Goal: Information Seeking & Learning: Learn about a topic

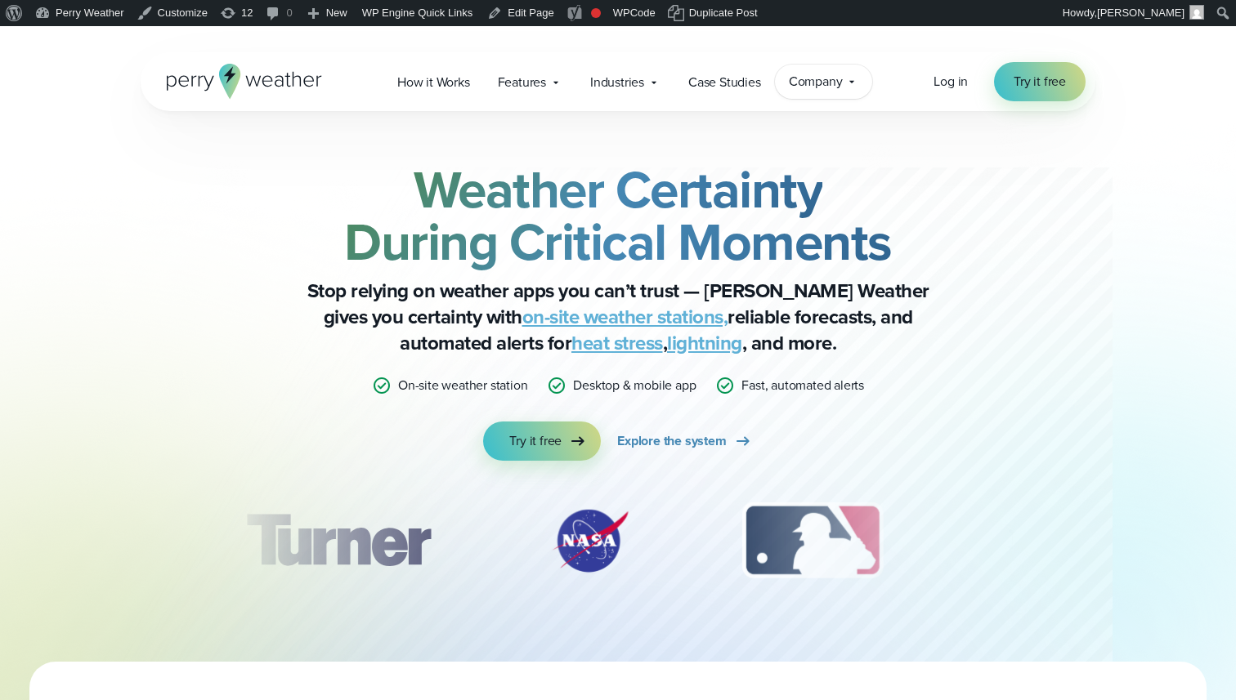
click at [799, 89] on span "Company" at bounding box center [816, 82] width 54 height 20
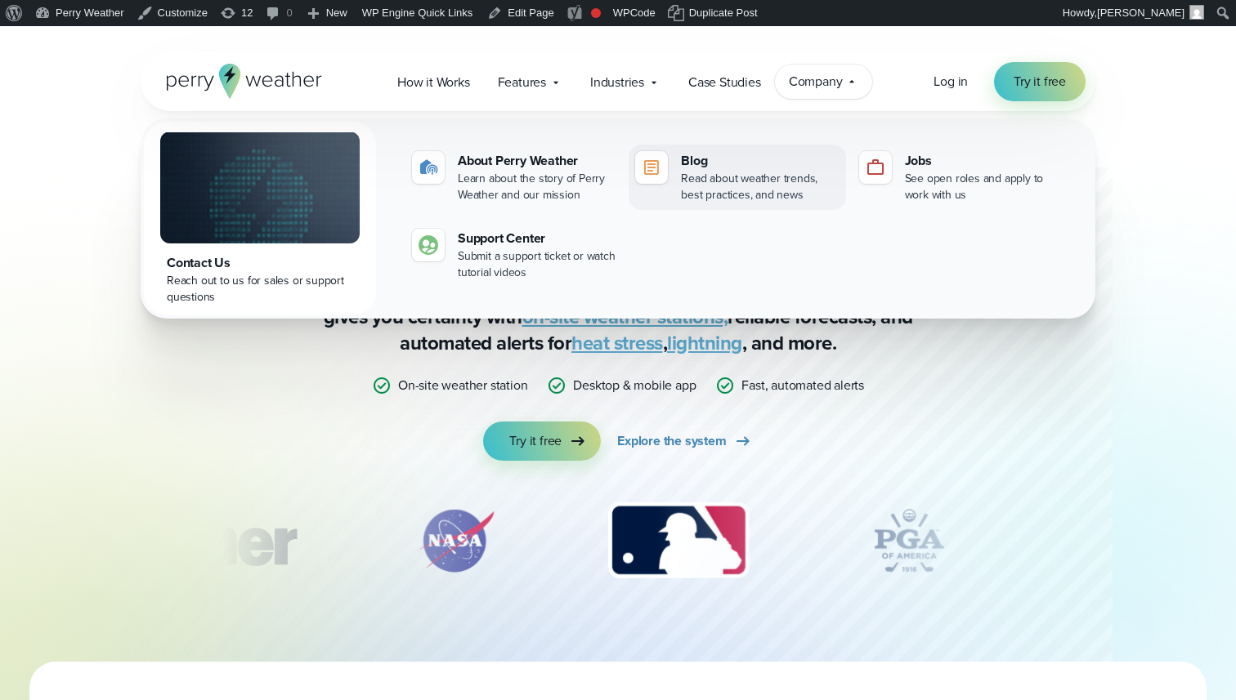
click at [785, 175] on div "Read about weather trends, best practices, and news" at bounding box center [760, 187] width 158 height 33
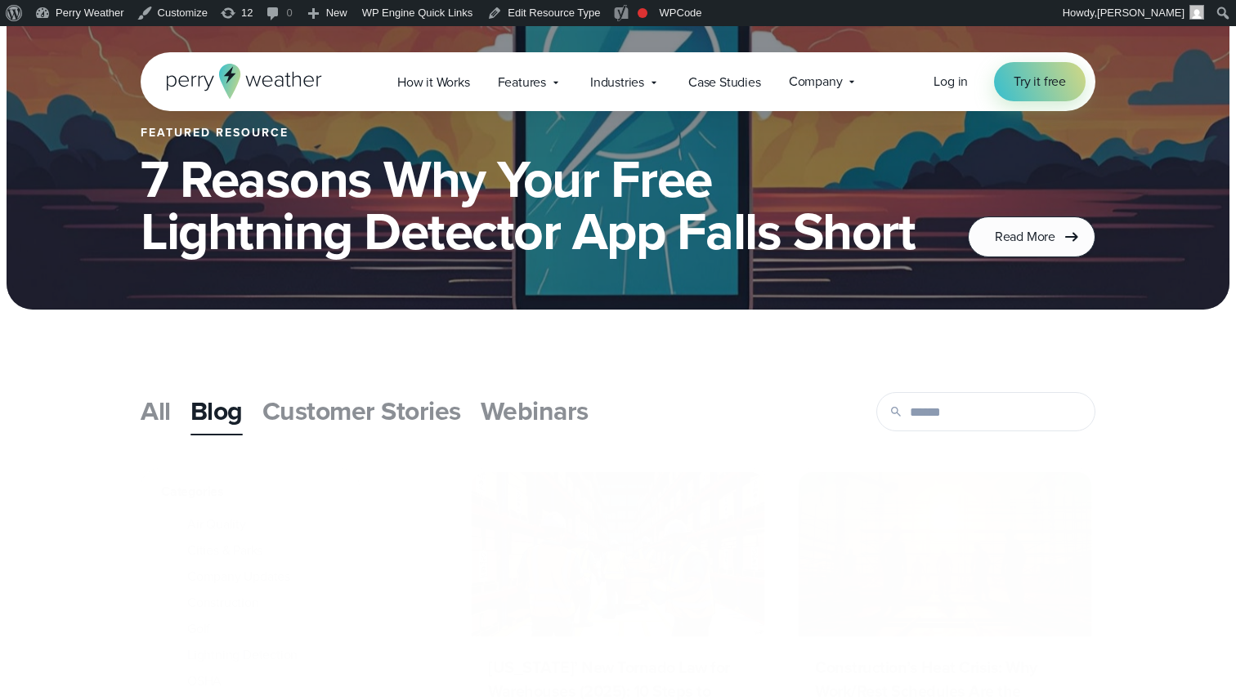
scroll to position [414, 0]
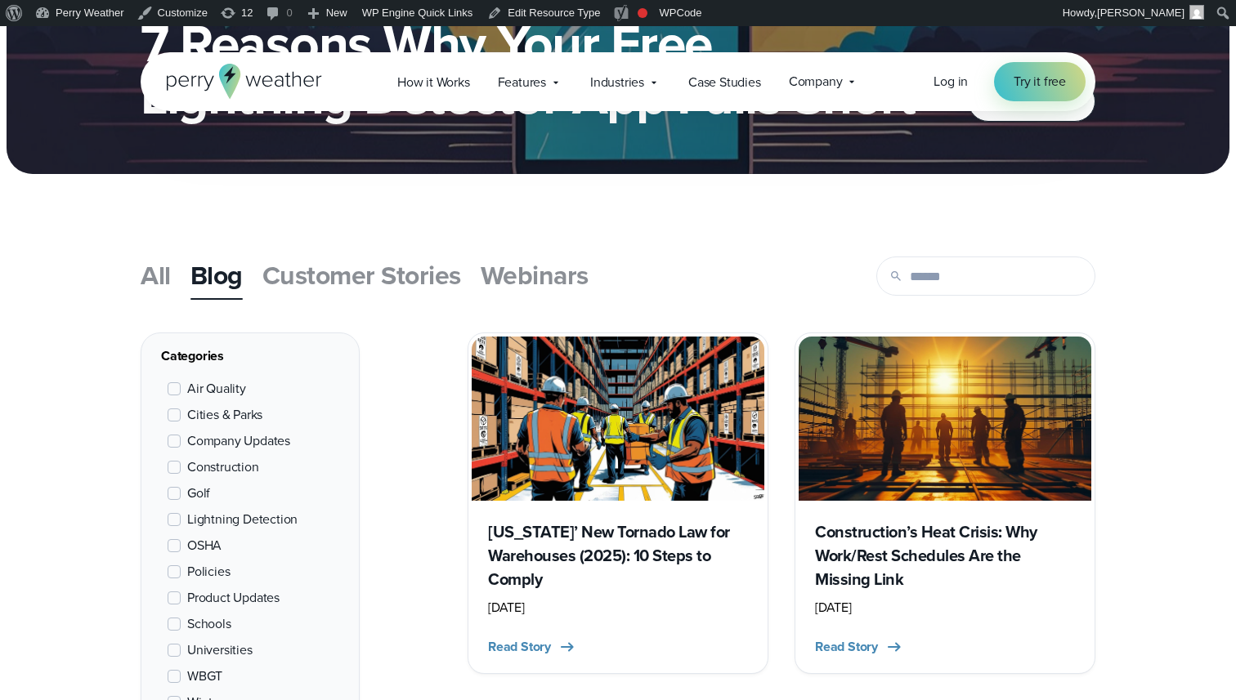
click at [534, 282] on span "Webinars" at bounding box center [535, 275] width 108 height 39
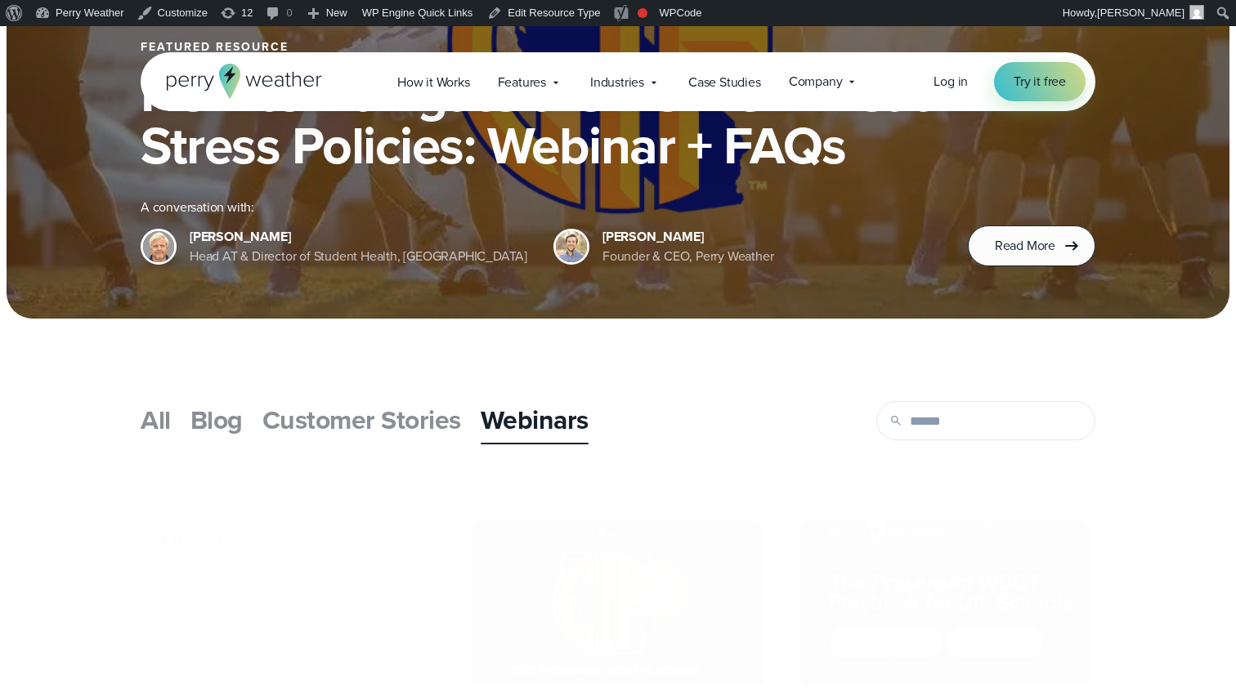
scroll to position [403, 0]
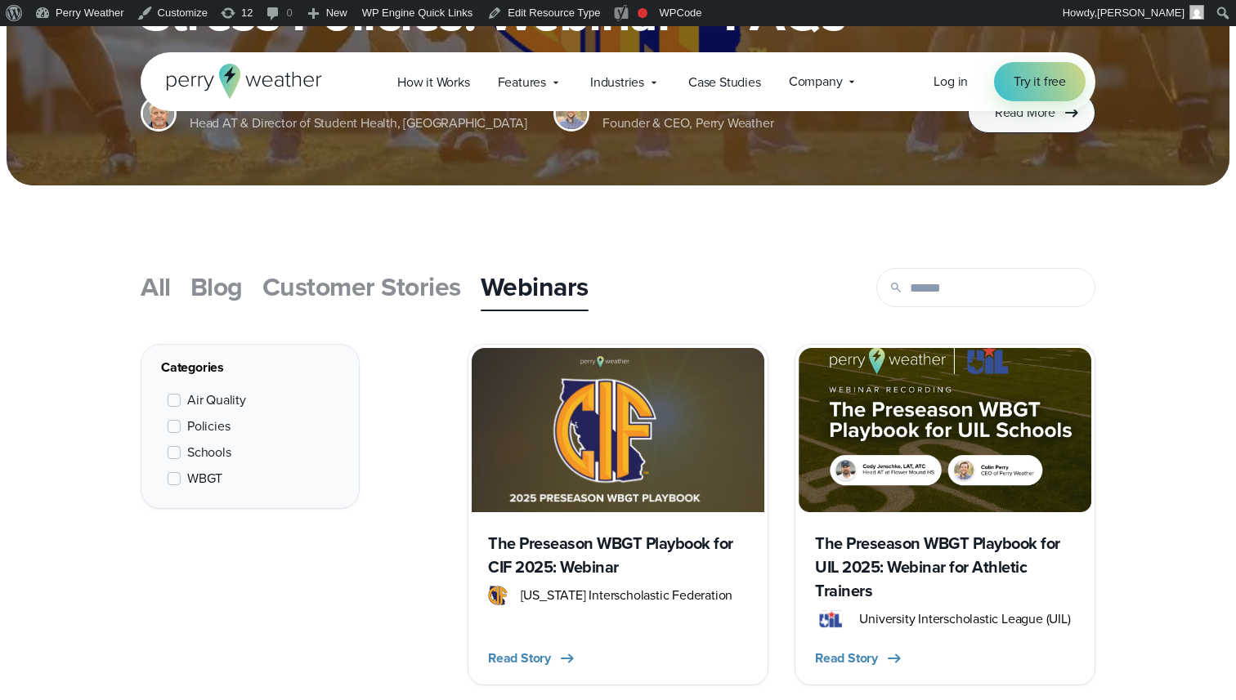
click at [389, 295] on span "Customer Stories" at bounding box center [361, 286] width 199 height 39
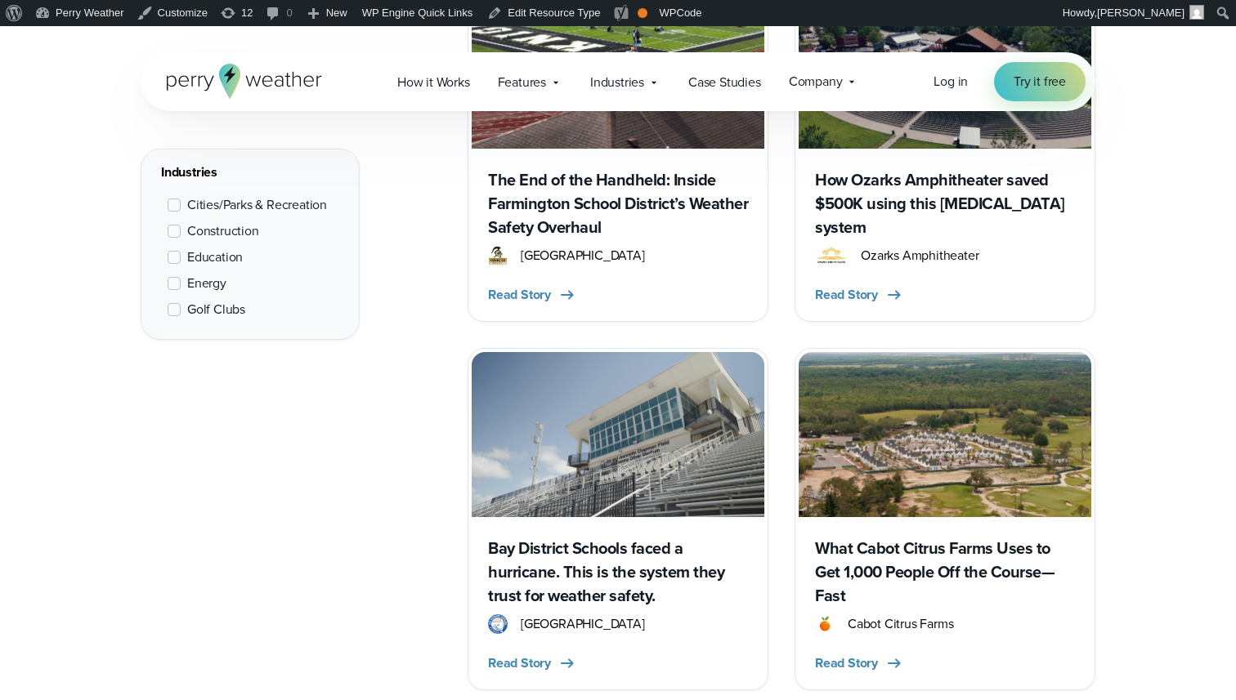
scroll to position [885, 0]
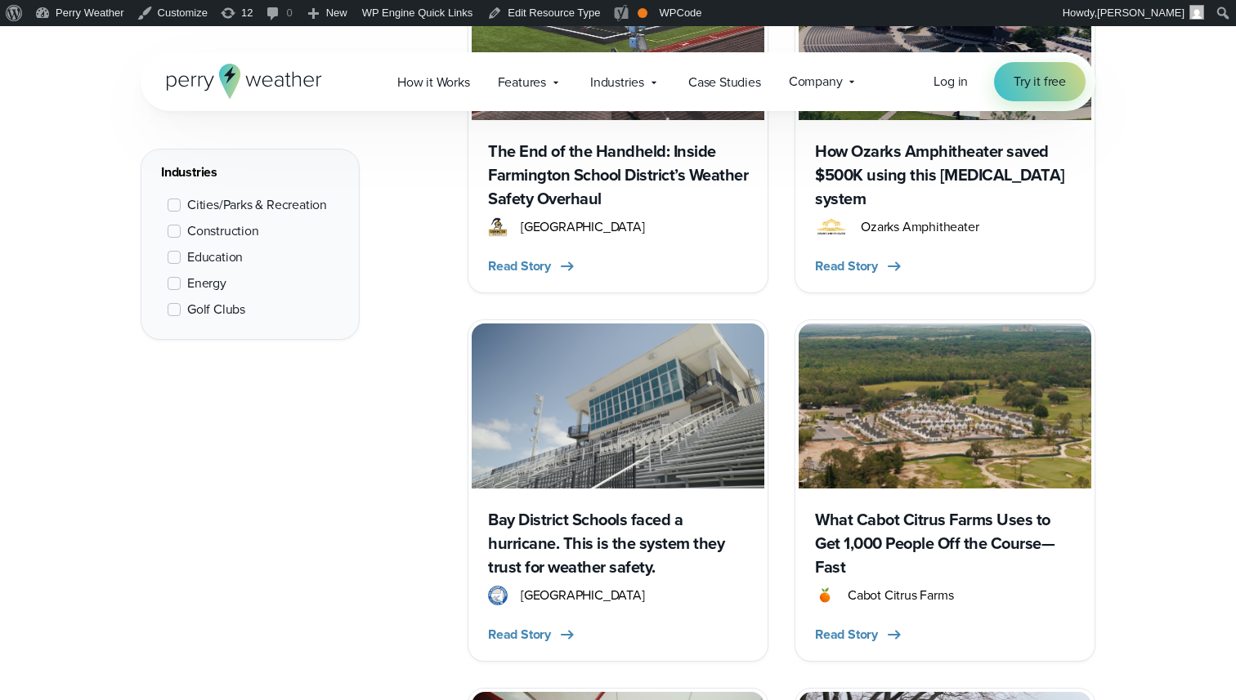
click at [175, 207] on span at bounding box center [174, 205] width 13 height 13
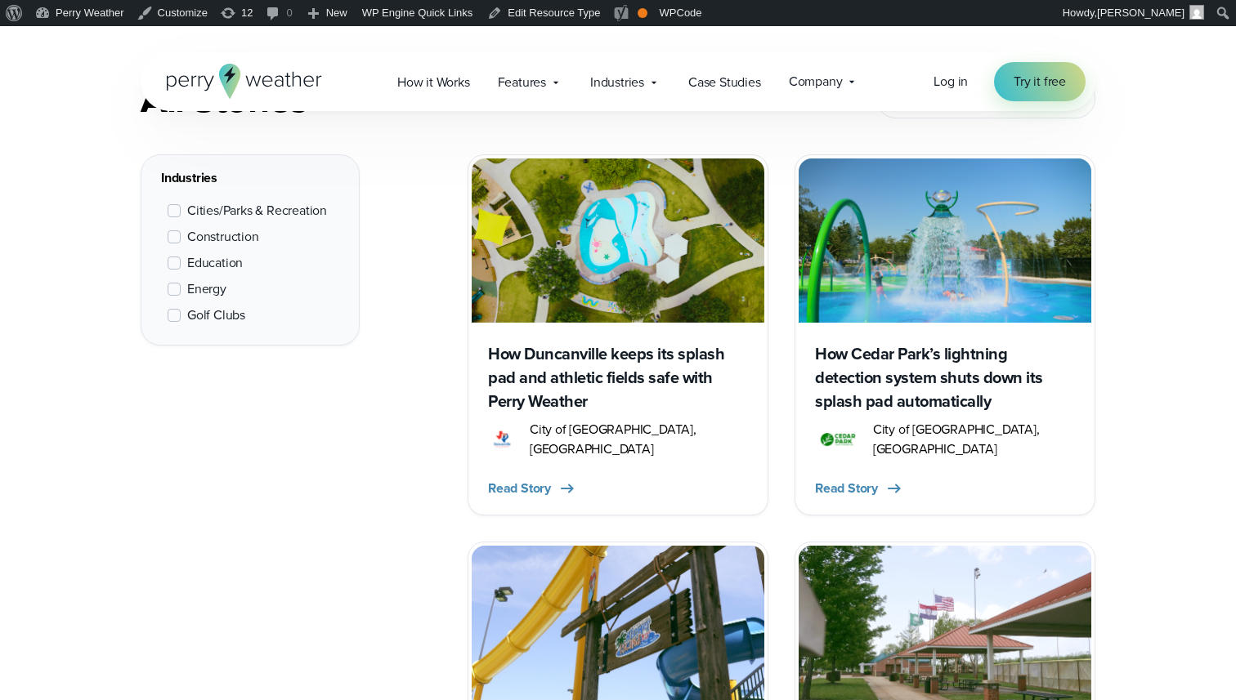
scroll to position [684, 0]
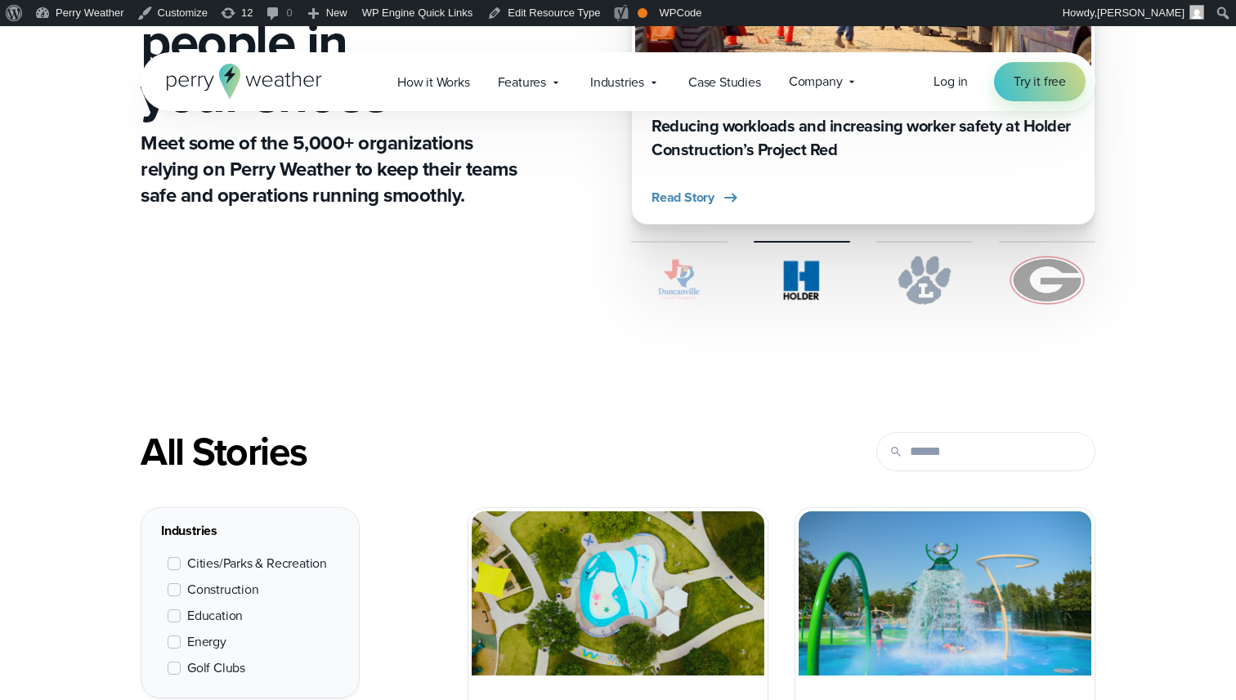
scroll to position [0, 0]
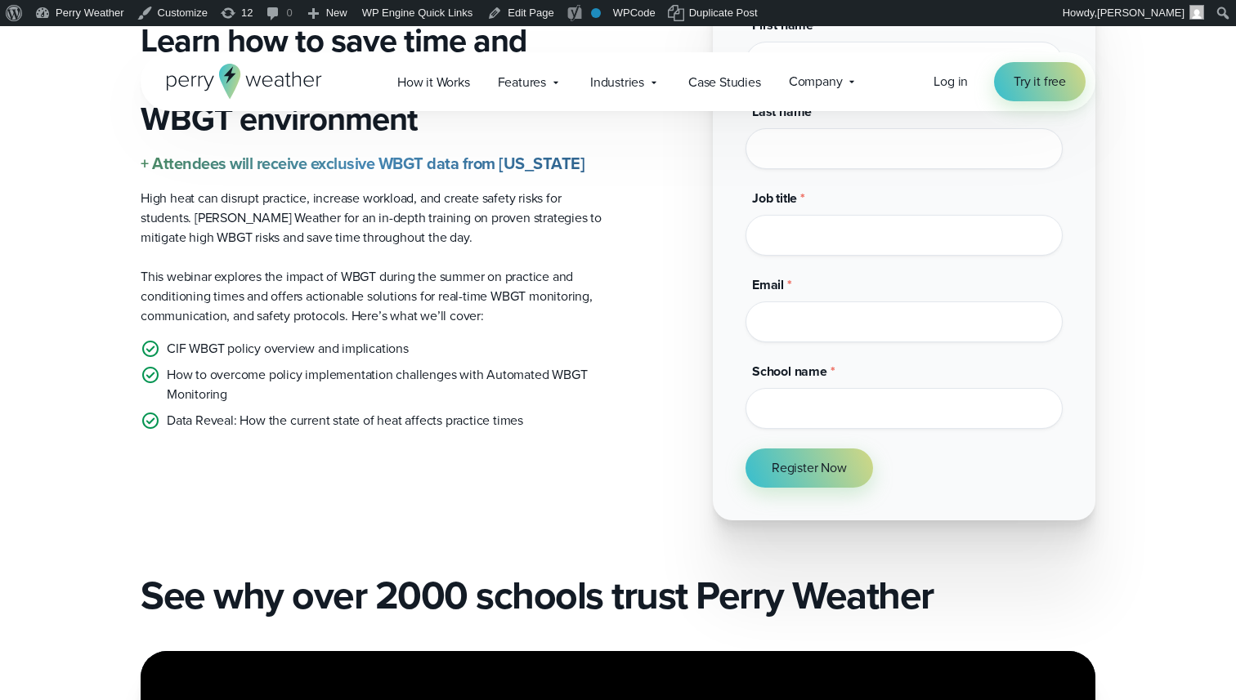
scroll to position [486, 0]
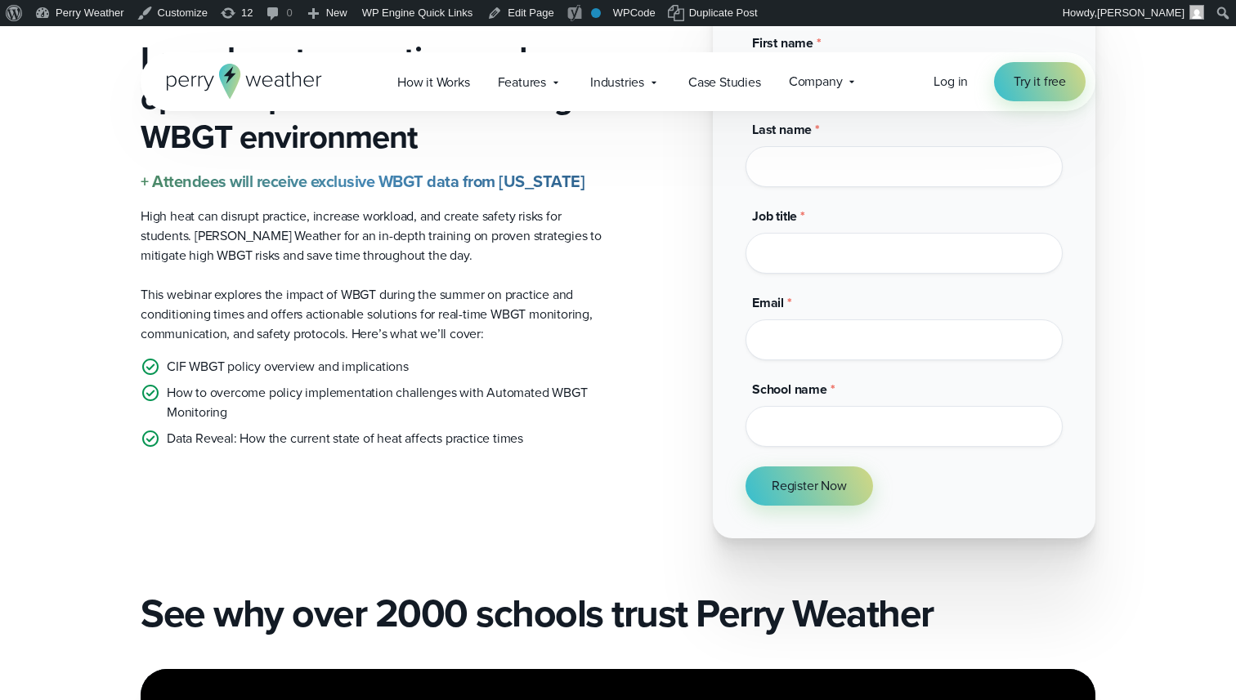
click at [503, 418] on p "How to overcome policy implementation challenges with Automated WBGT Monitoring" at bounding box center [386, 402] width 438 height 39
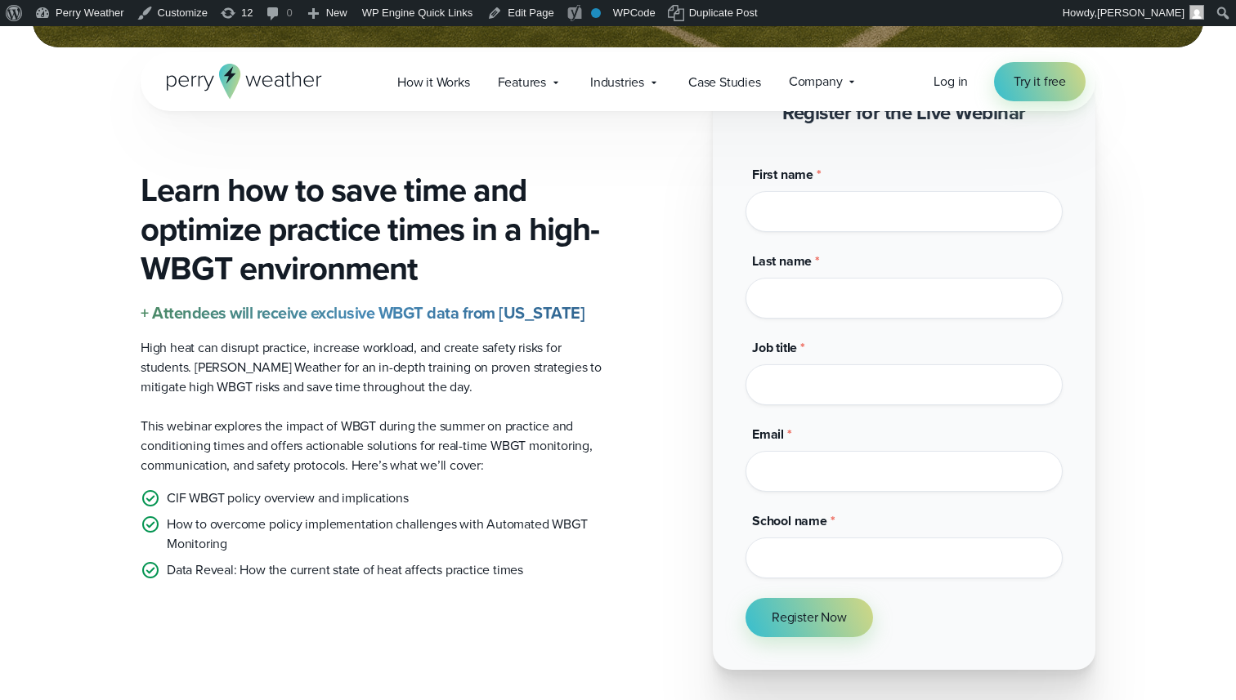
scroll to position [350, 0]
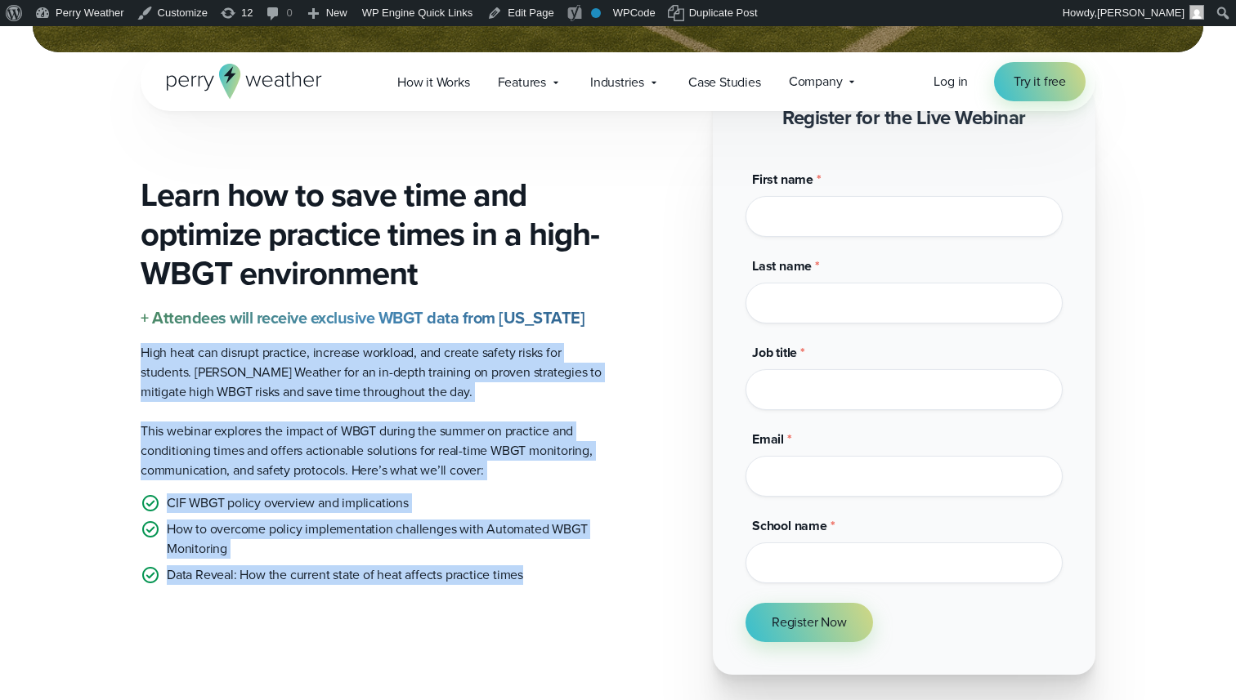
drag, startPoint x: 534, startPoint y: 580, endPoint x: 138, endPoint y: 347, distance: 459.7
click at [138, 347] on div "Learn how to save time and optimize practice times in a high-WBGT environment +…" at bounding box center [617, 380] width 1177 height 590
copy div "High heat can disrupt practice, increase workload, and create safety risks for …"
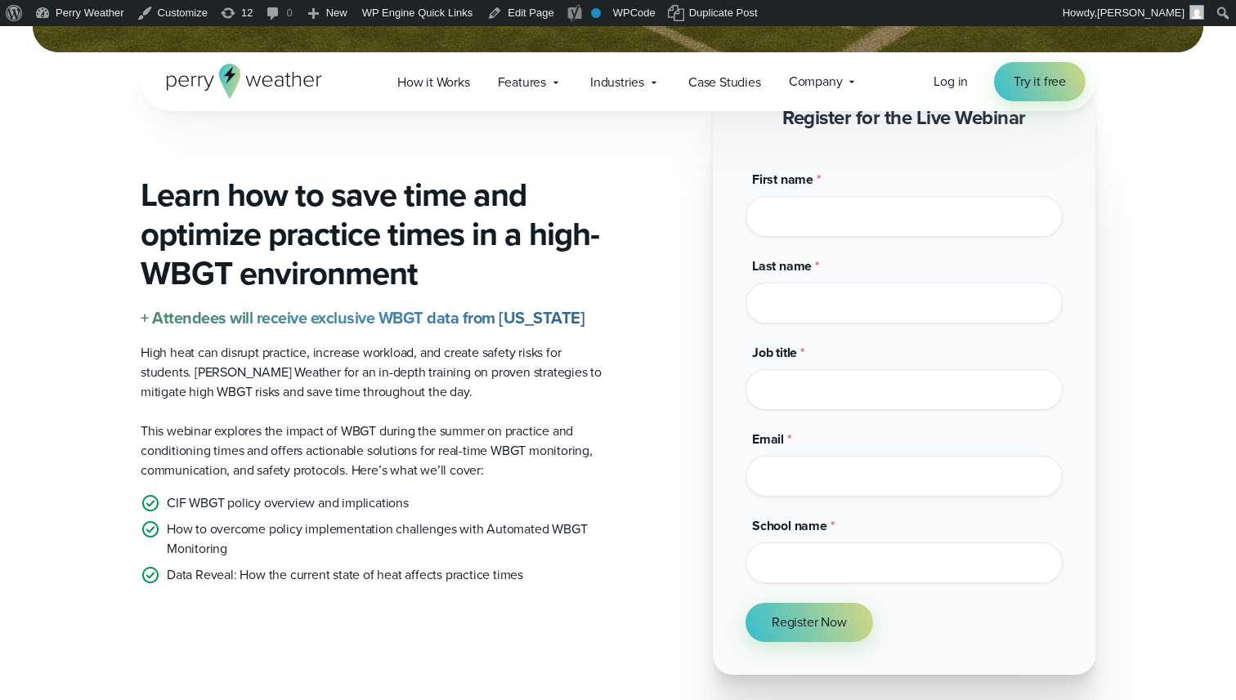
click at [234, 329] on div "Learn how to save time and optimize practice times in a high-WBGT environment +…" at bounding box center [373, 380] width 464 height 409
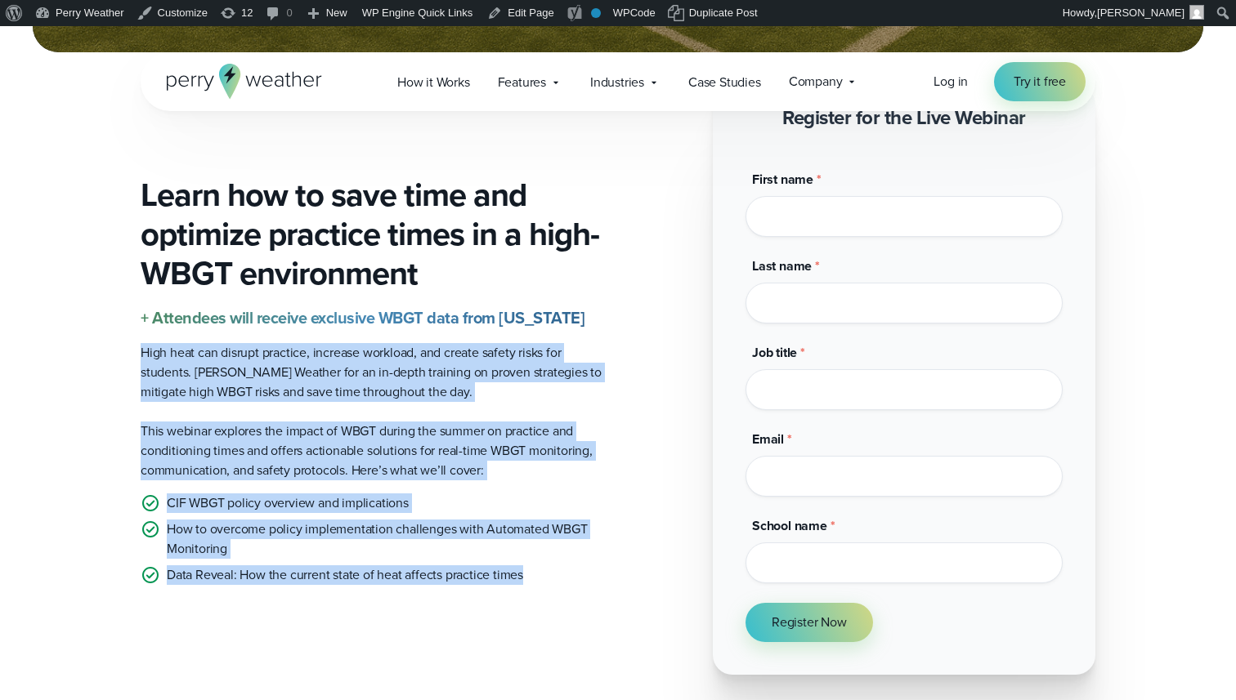
drag, startPoint x: 543, startPoint y: 574, endPoint x: 131, endPoint y: 353, distance: 467.3
click at [131, 353] on div "Learn how to save time and optimize practice times in a high-WBGT environment +…" at bounding box center [617, 380] width 1177 height 590
copy div "High heat can disrupt practice, increase workload, and create safety risks for …"
